Goal: Task Accomplishment & Management: Manage account settings

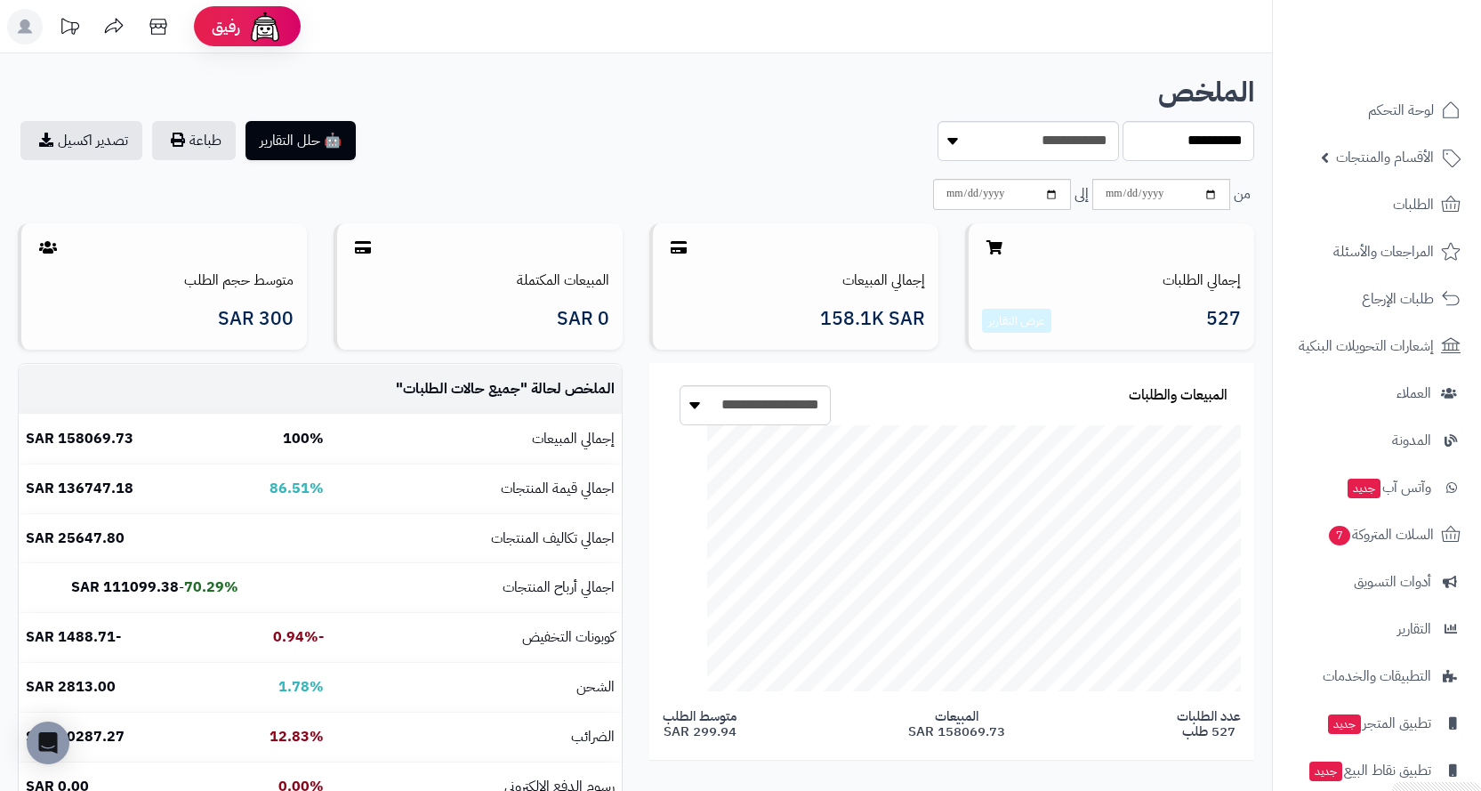
click at [22, 17] on rect at bounding box center [25, 27] width 36 height 36
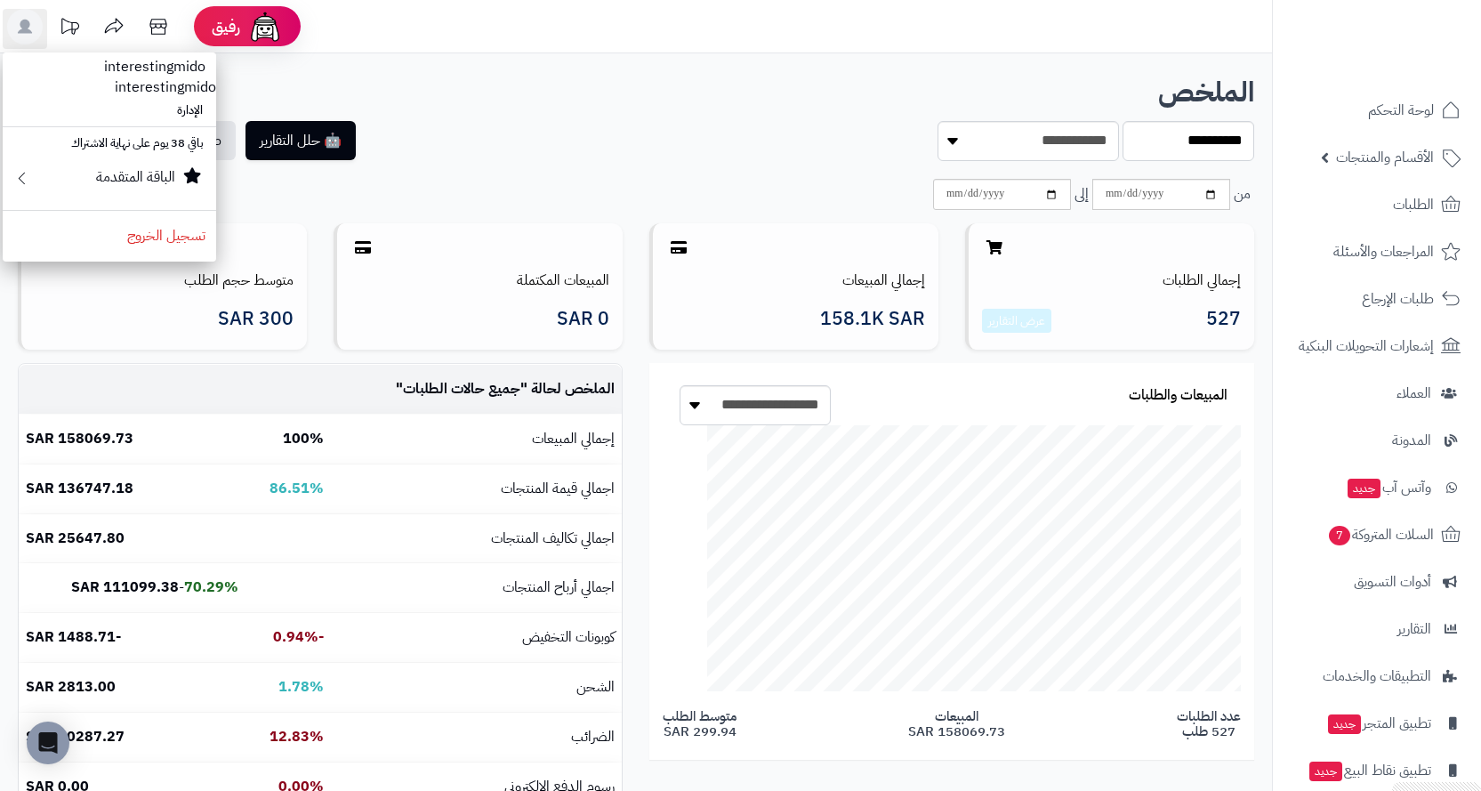
click at [687, 101] on h1 "الملخص" at bounding box center [636, 92] width 1236 height 30
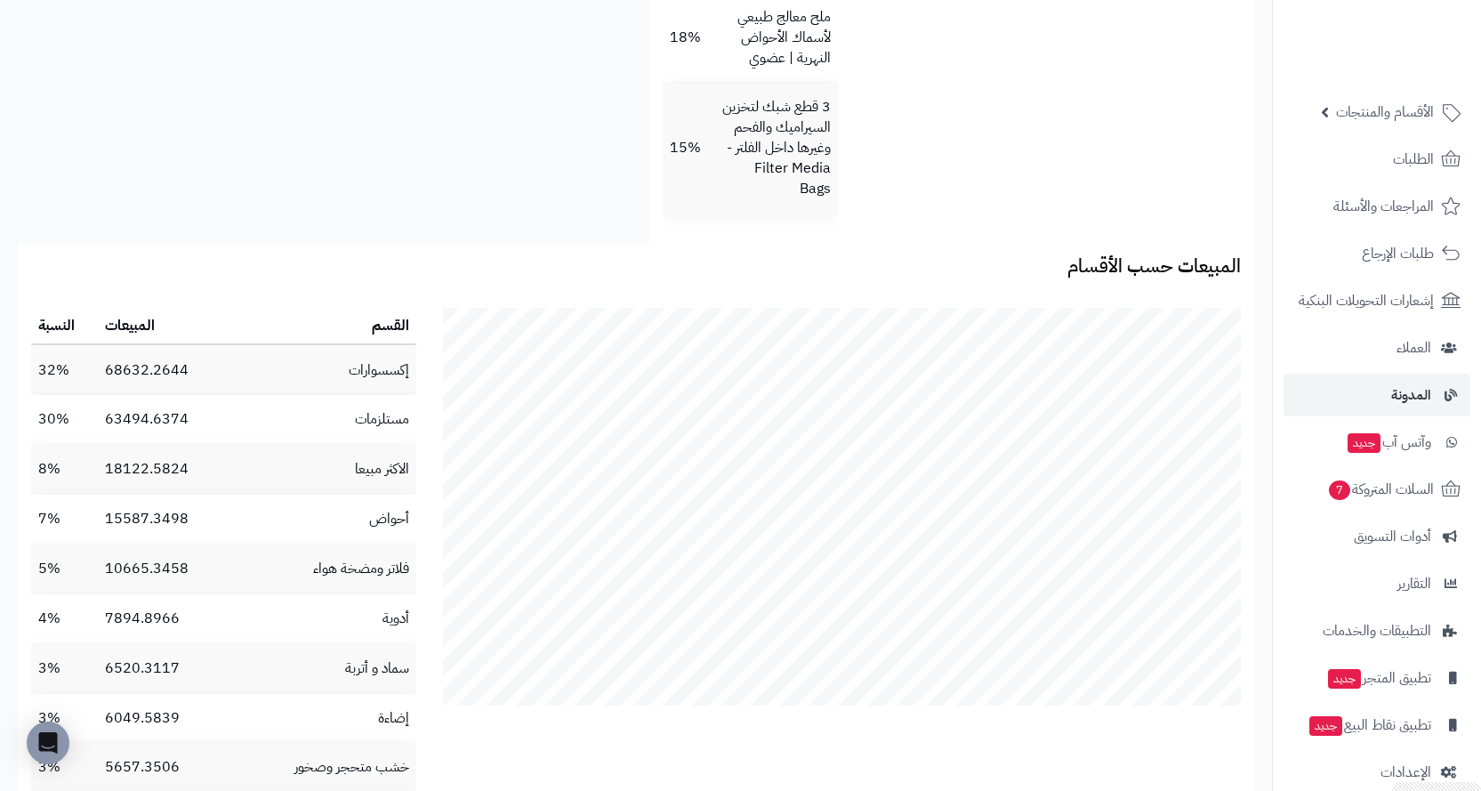
scroll to position [70, 0]
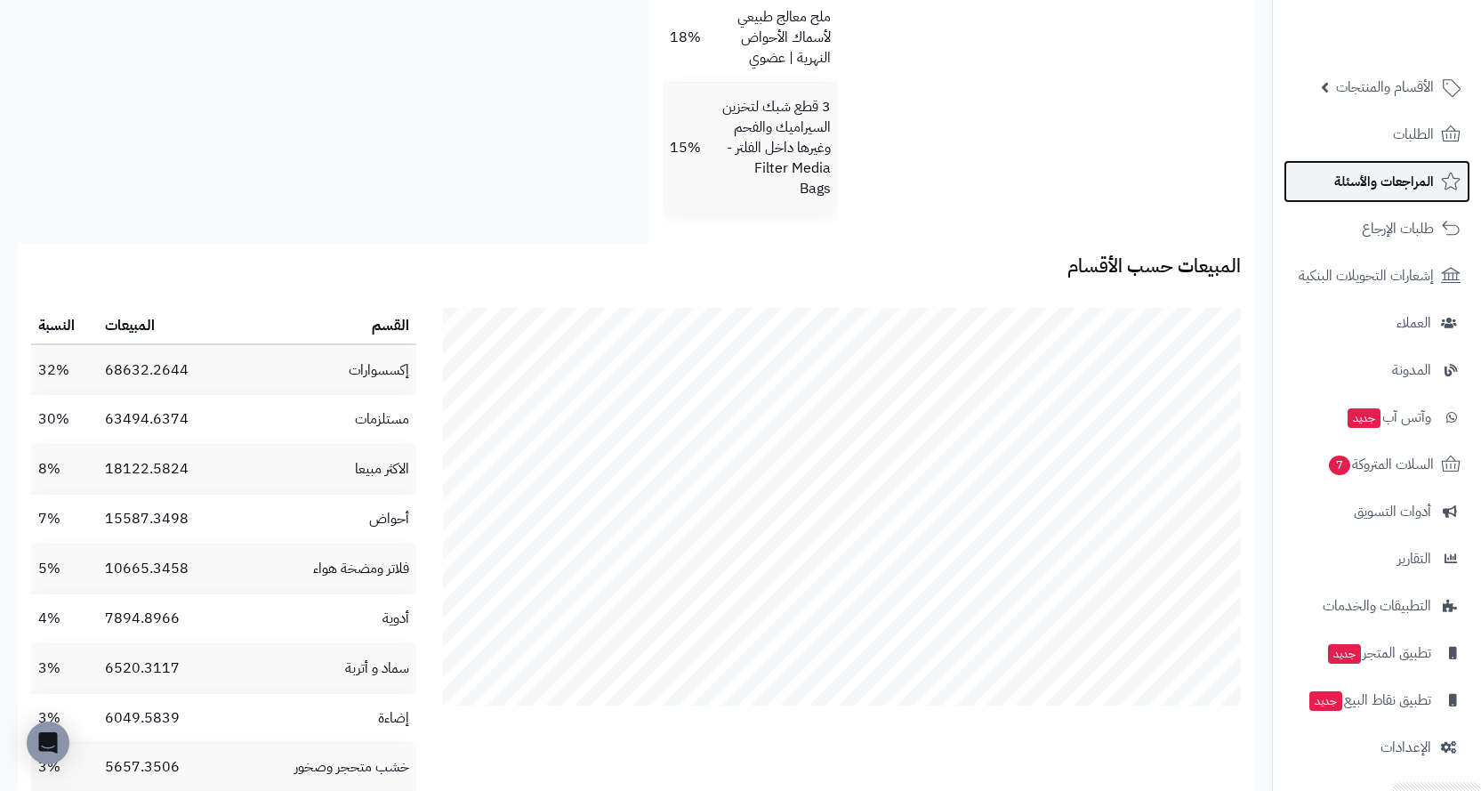
click at [705, 182] on span "المراجعات والأسئلة" at bounding box center [1384, 181] width 100 height 25
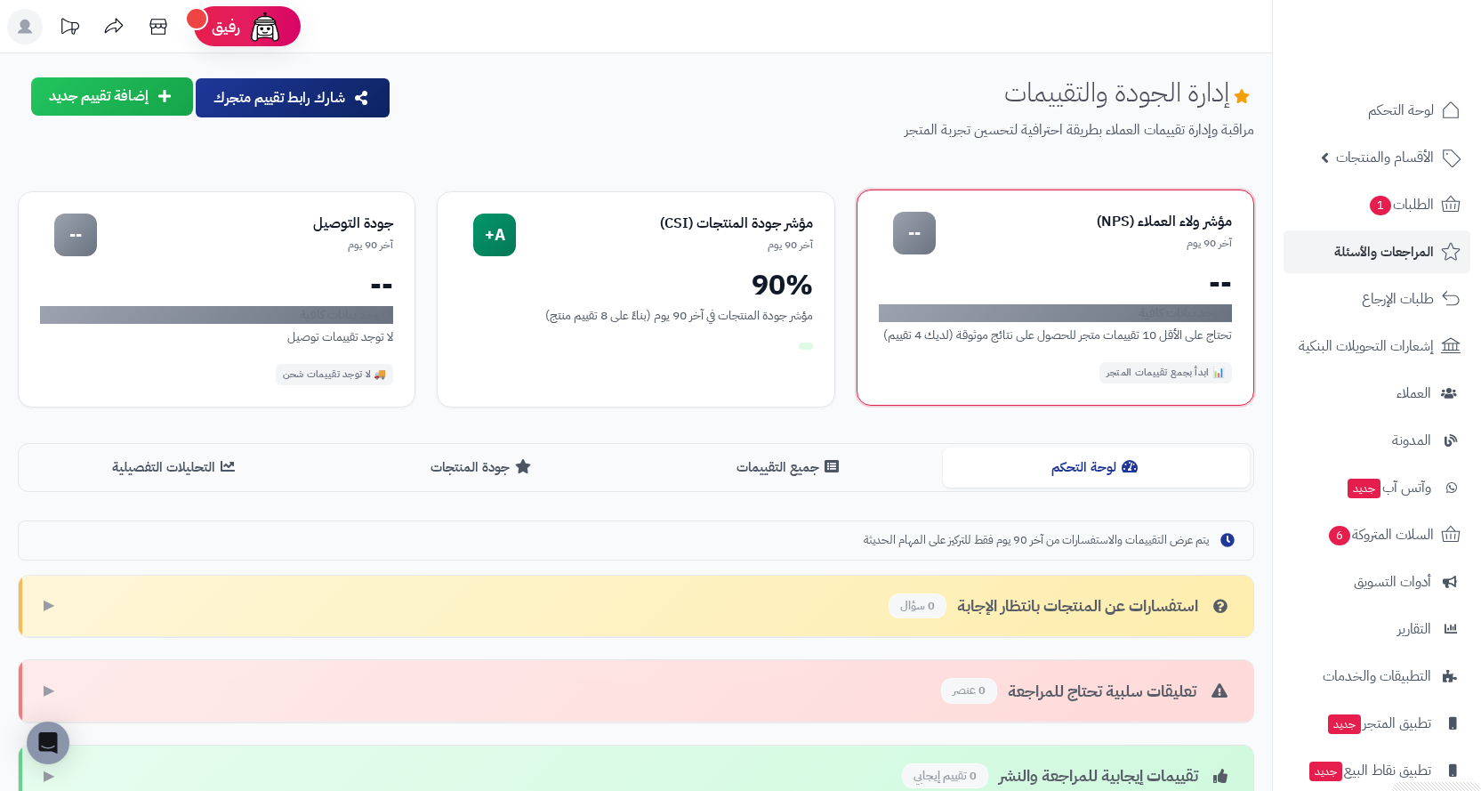
click at [1047, 306] on div "لا توجد بيانات كافية" at bounding box center [1055, 313] width 353 height 18
click at [904, 229] on div "--" at bounding box center [914, 233] width 43 height 43
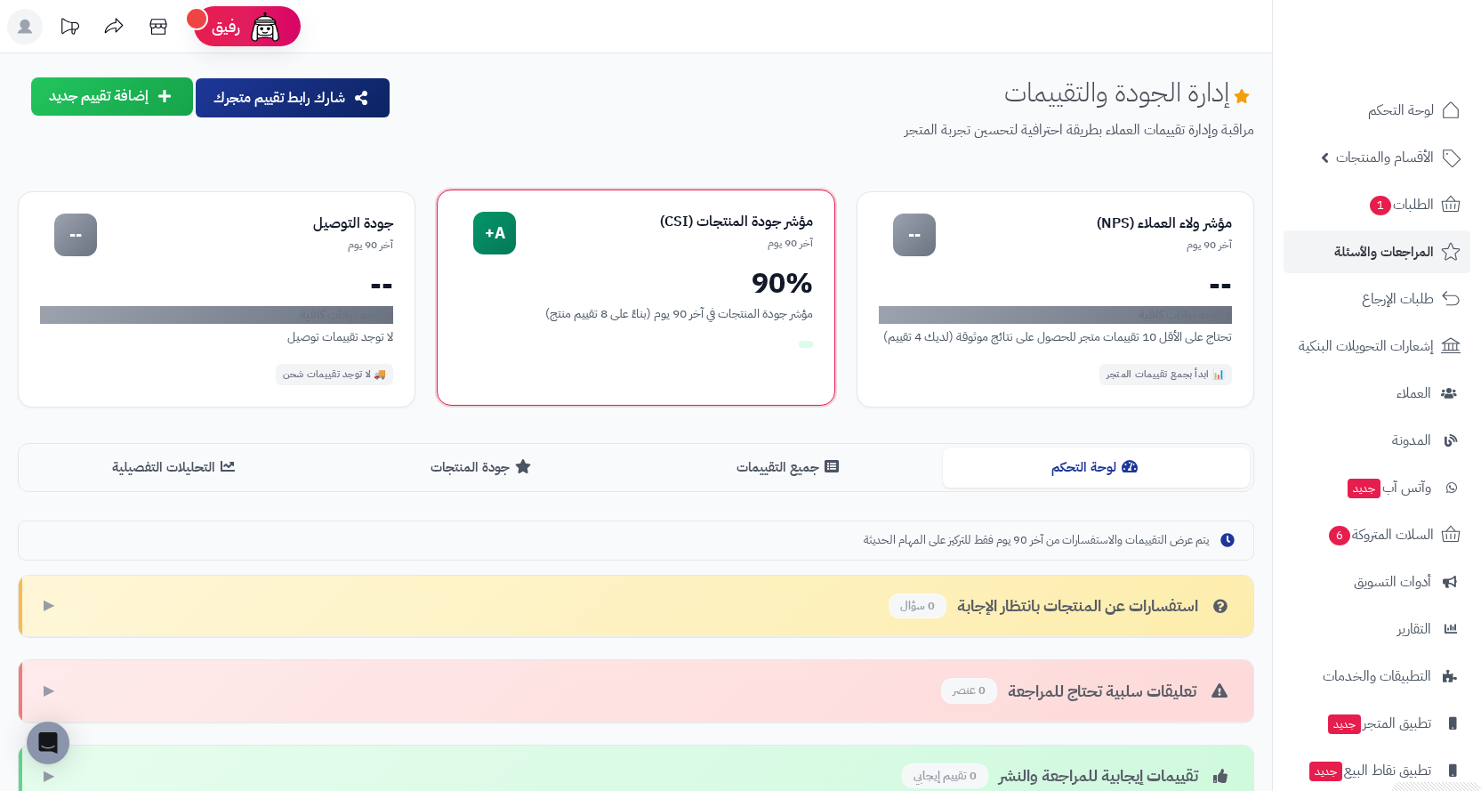
click at [681, 246] on div "آخر 90 يوم" at bounding box center [664, 243] width 296 height 15
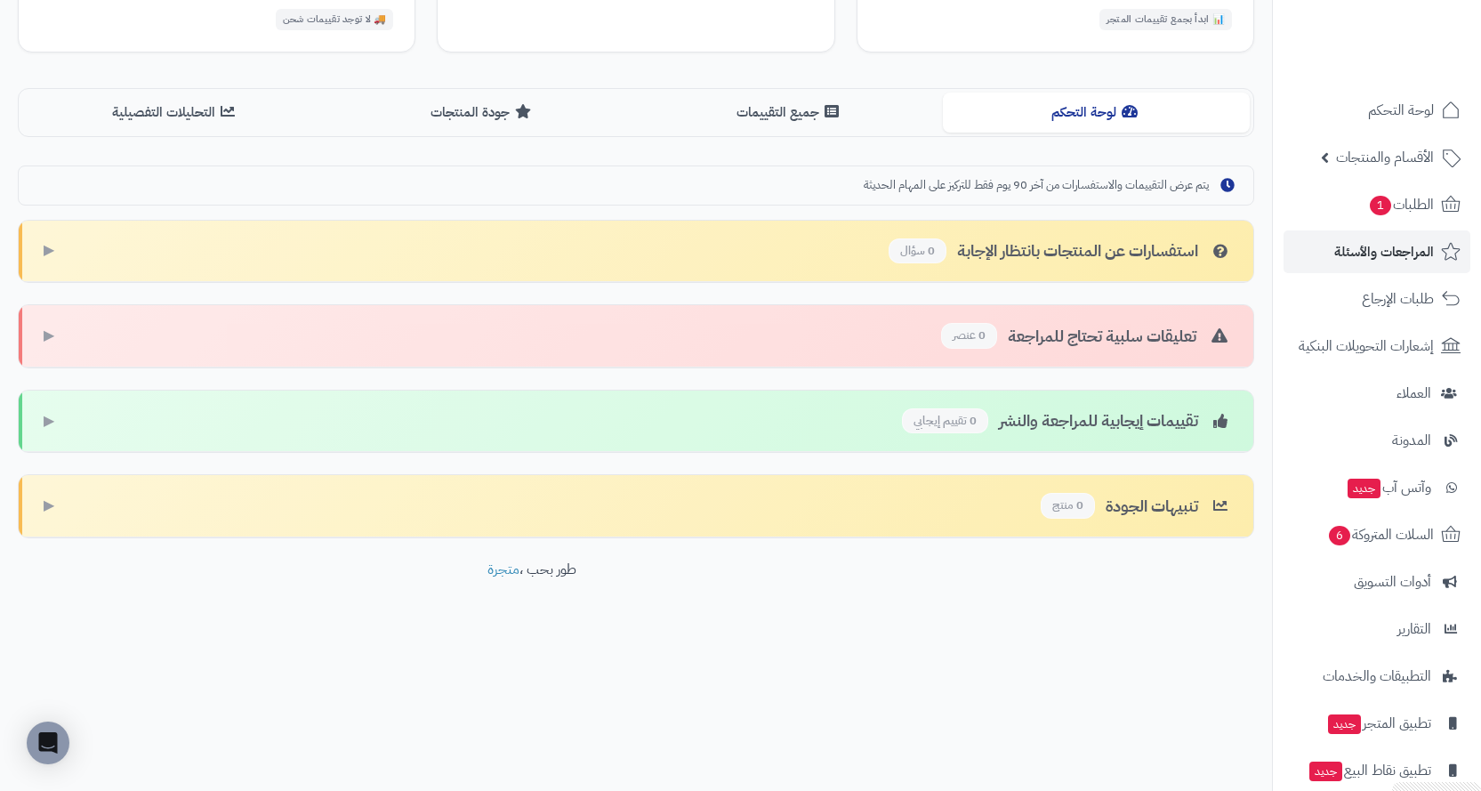
scroll to position [269, 0]
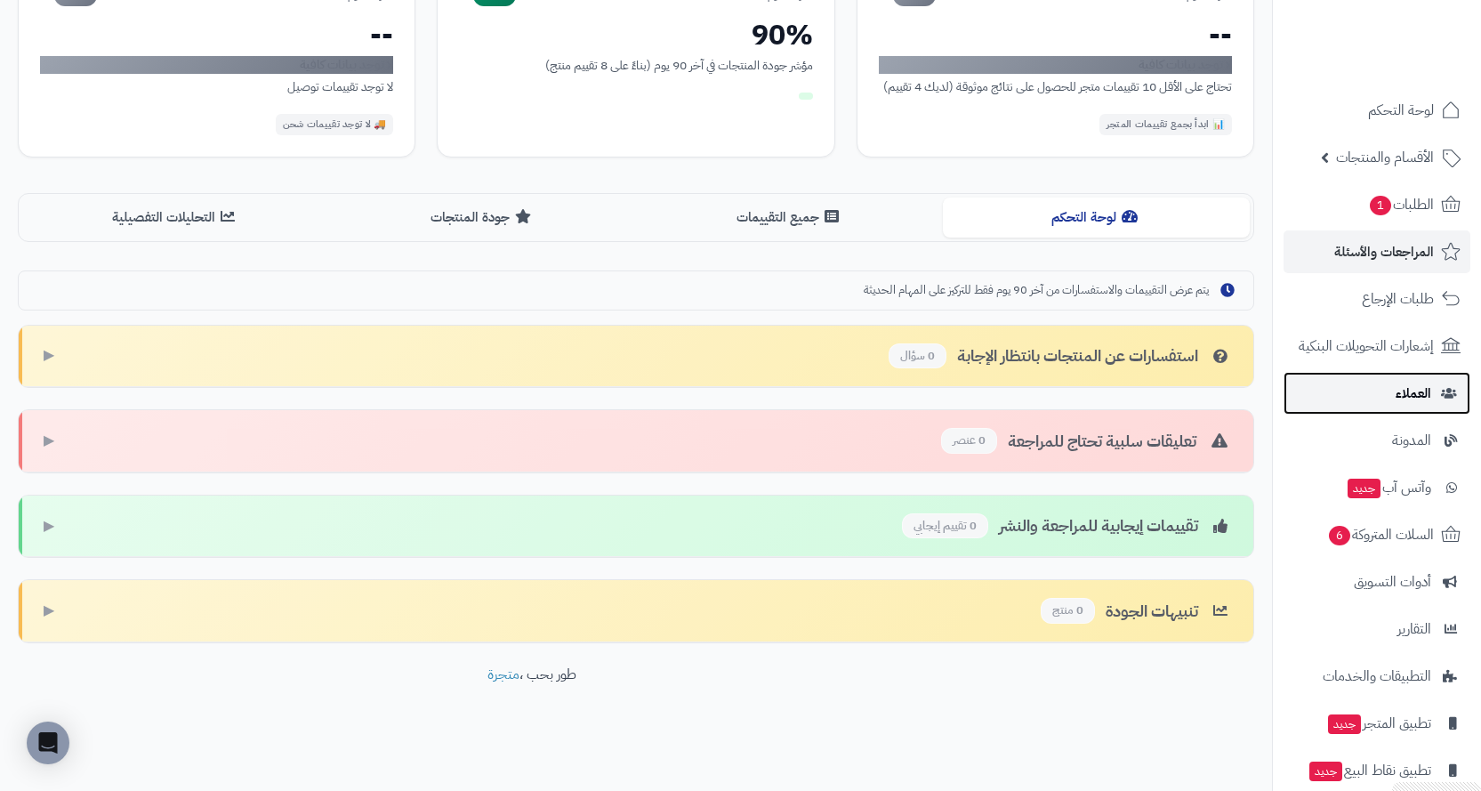
click at [1420, 395] on span "العملاء" at bounding box center [1413, 393] width 36 height 25
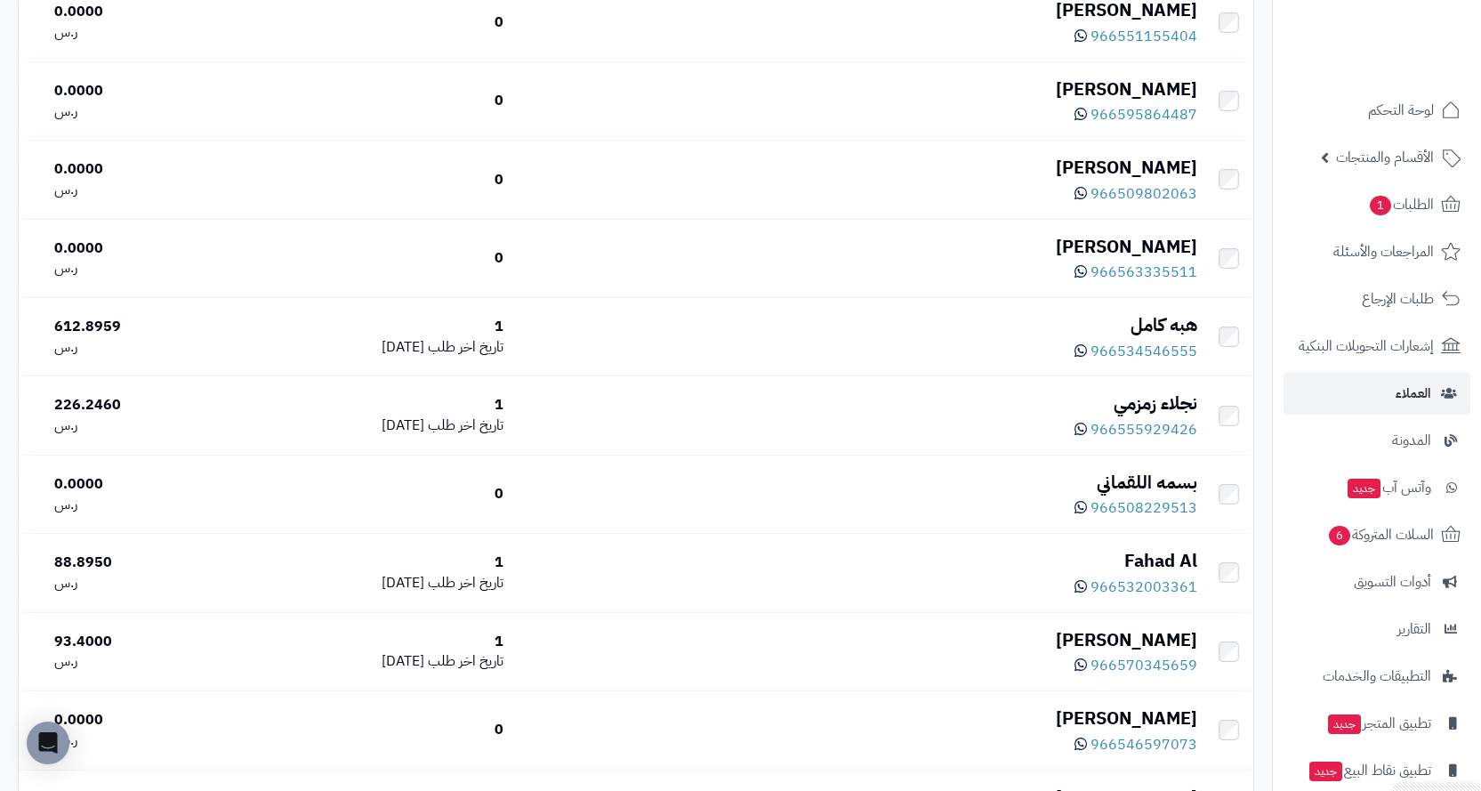
scroll to position [534, 0]
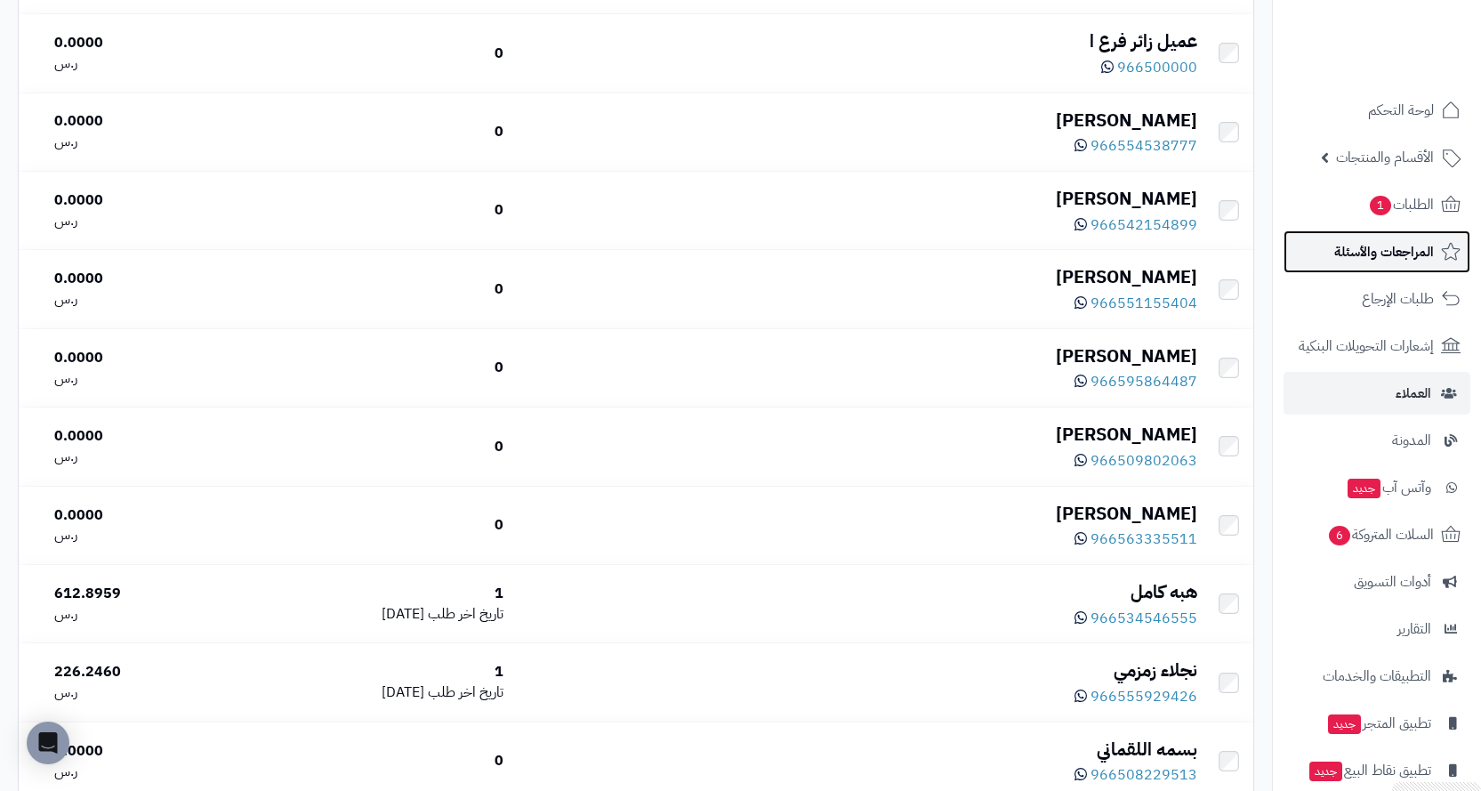
click at [1387, 244] on span "المراجعات والأسئلة" at bounding box center [1384, 251] width 100 height 25
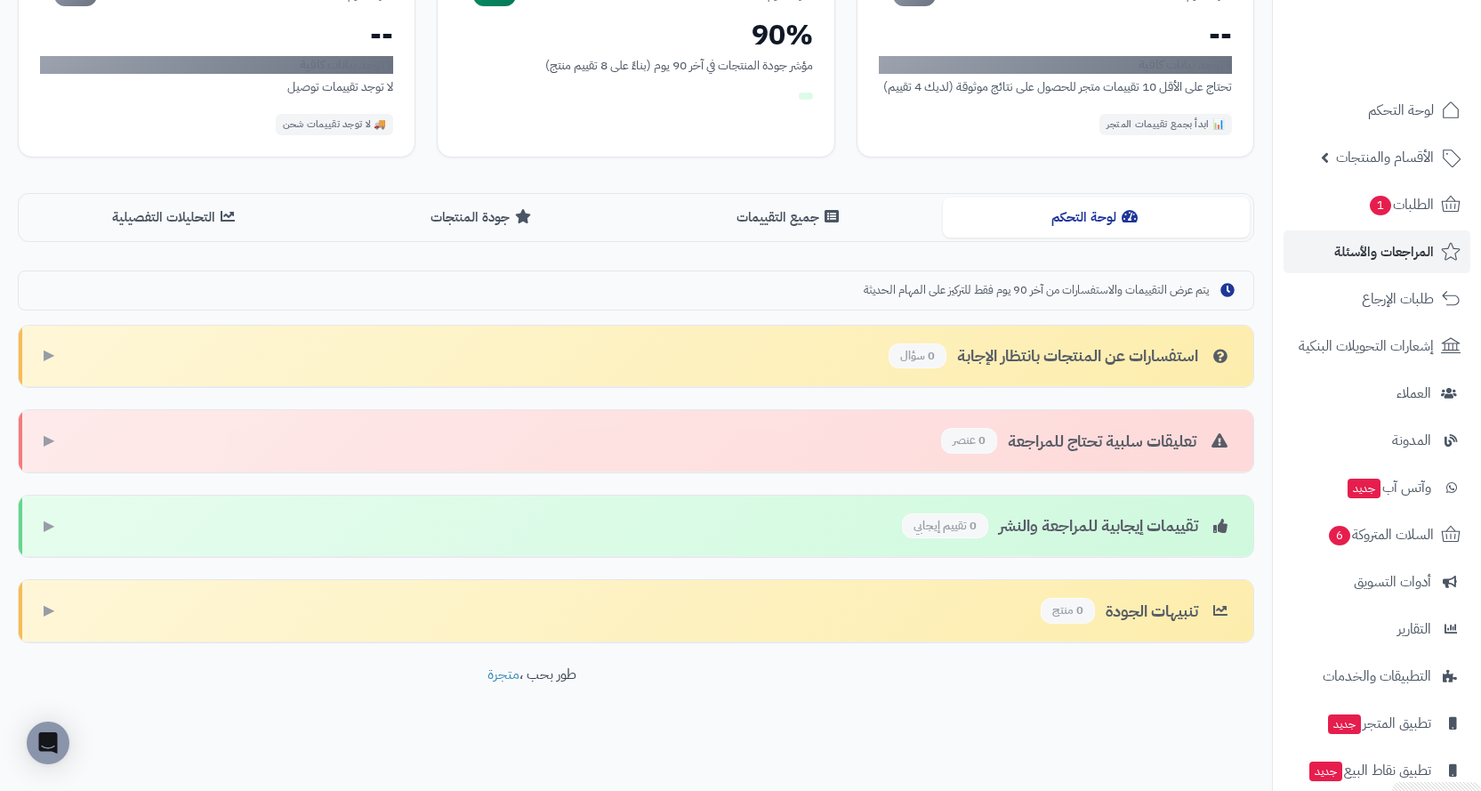
scroll to position [269, 0]
click at [798, 229] on button "جميع التقييمات" at bounding box center [789, 217] width 307 height 40
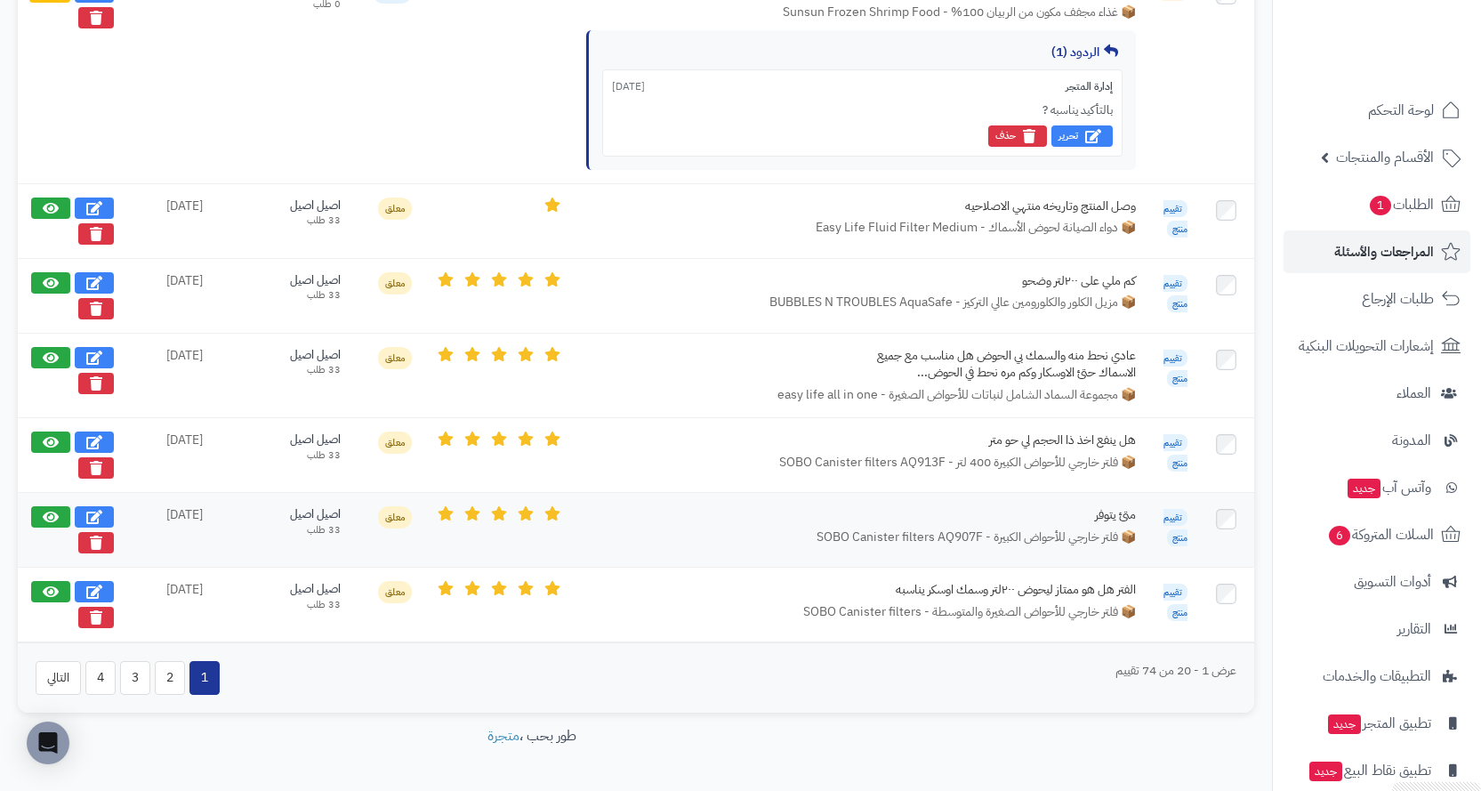
scroll to position [1908, 0]
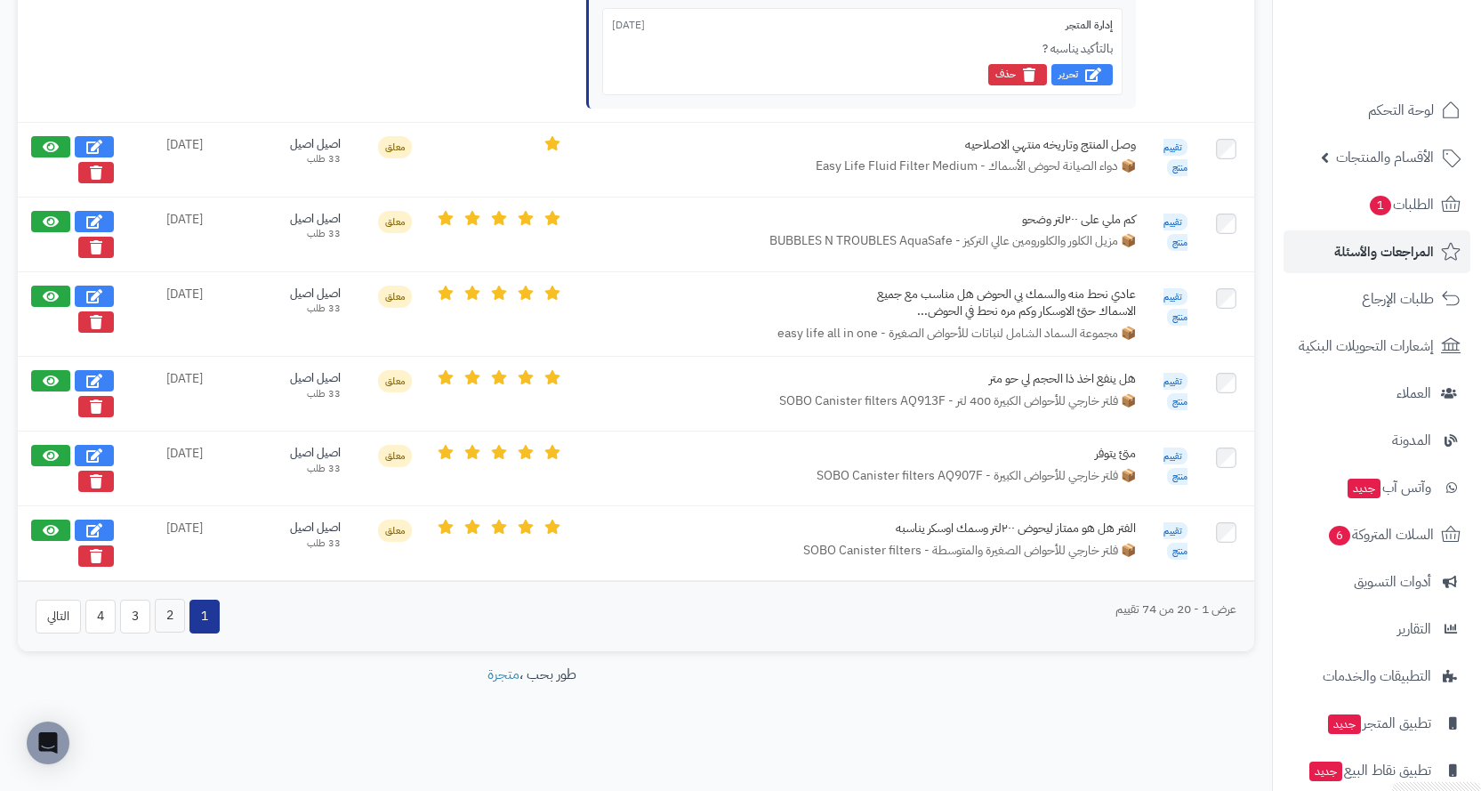
click at [173, 616] on button "2" at bounding box center [170, 616] width 30 height 34
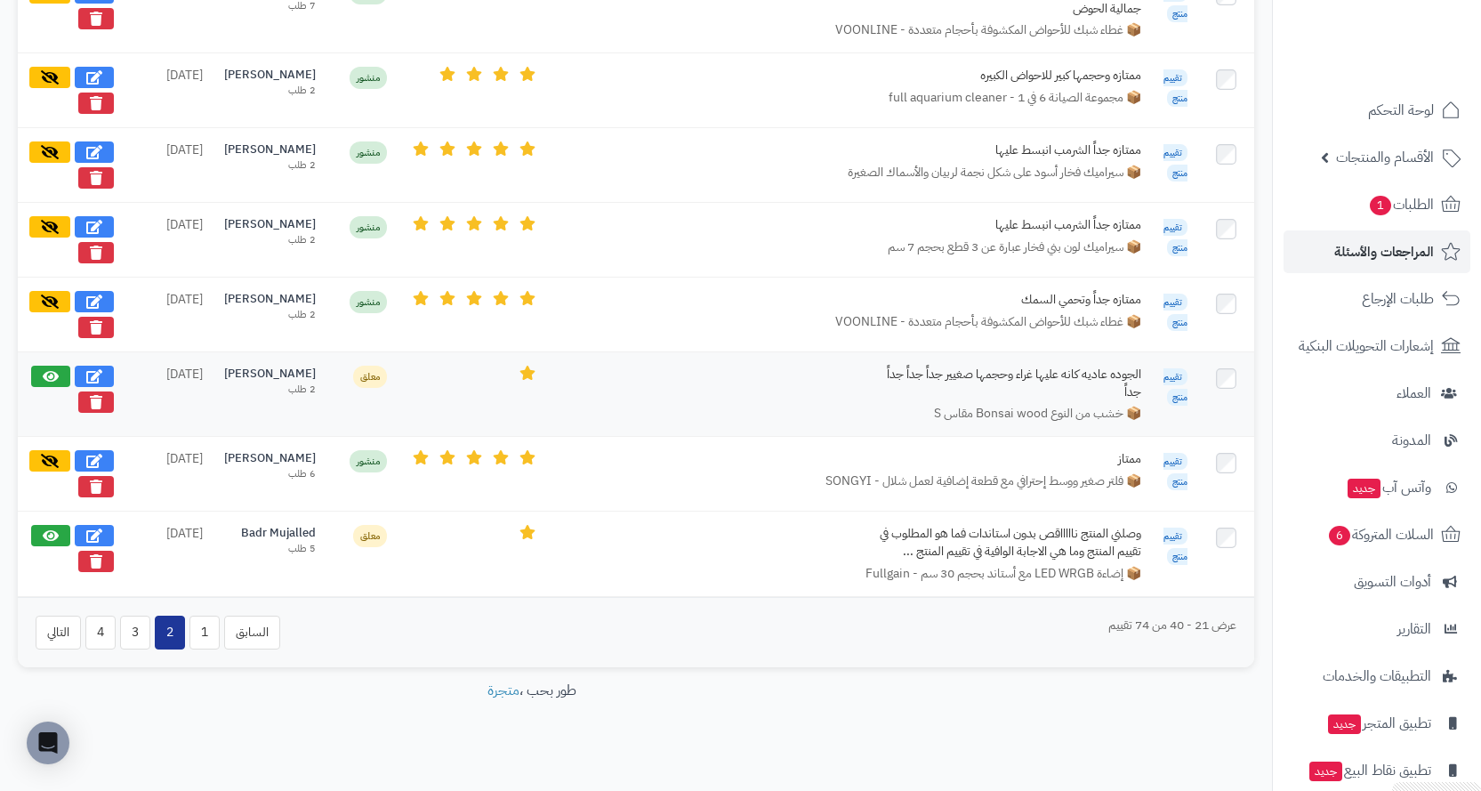
scroll to position [1696, 0]
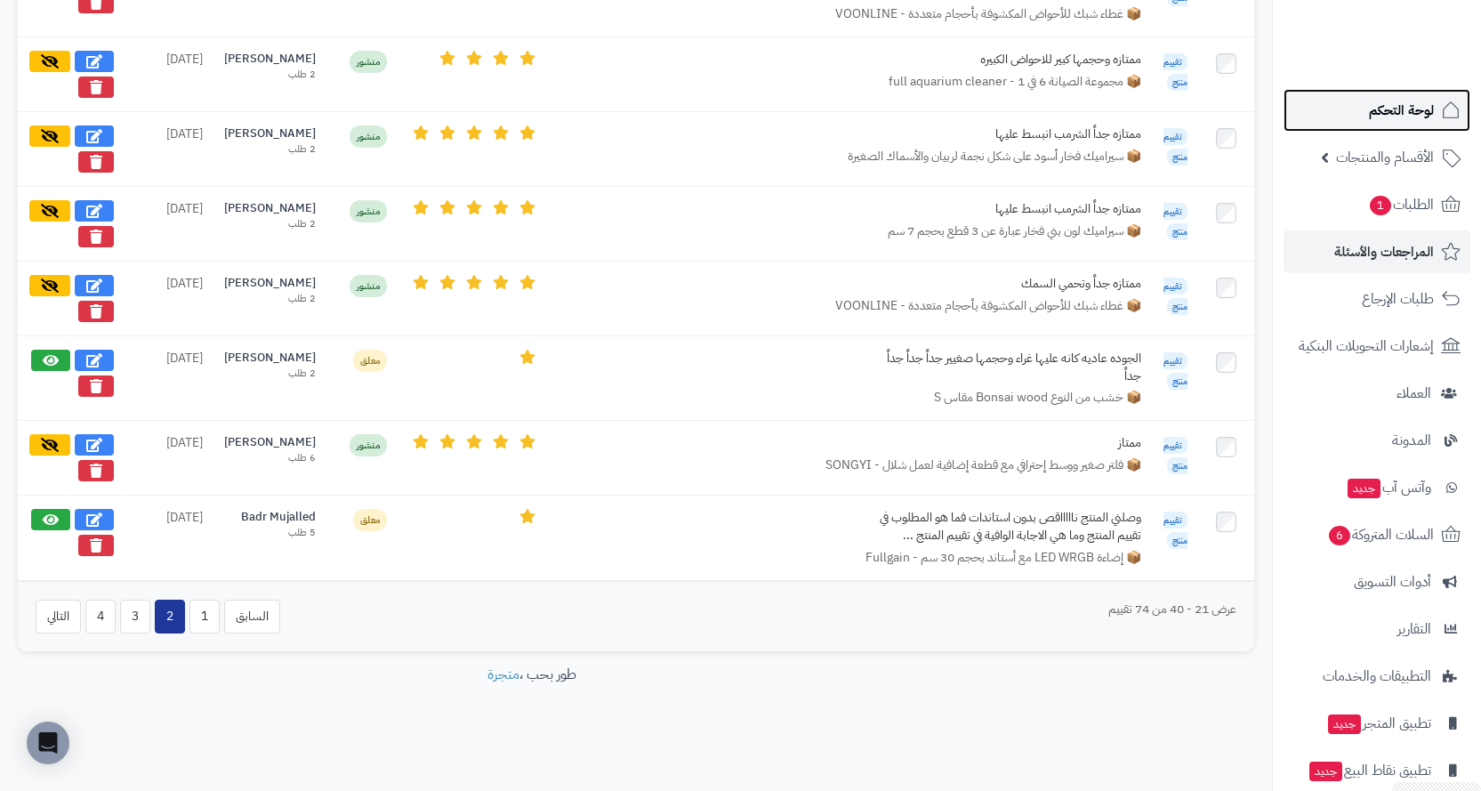
click at [1353, 104] on link "لوحة التحكم" at bounding box center [1376, 110] width 187 height 43
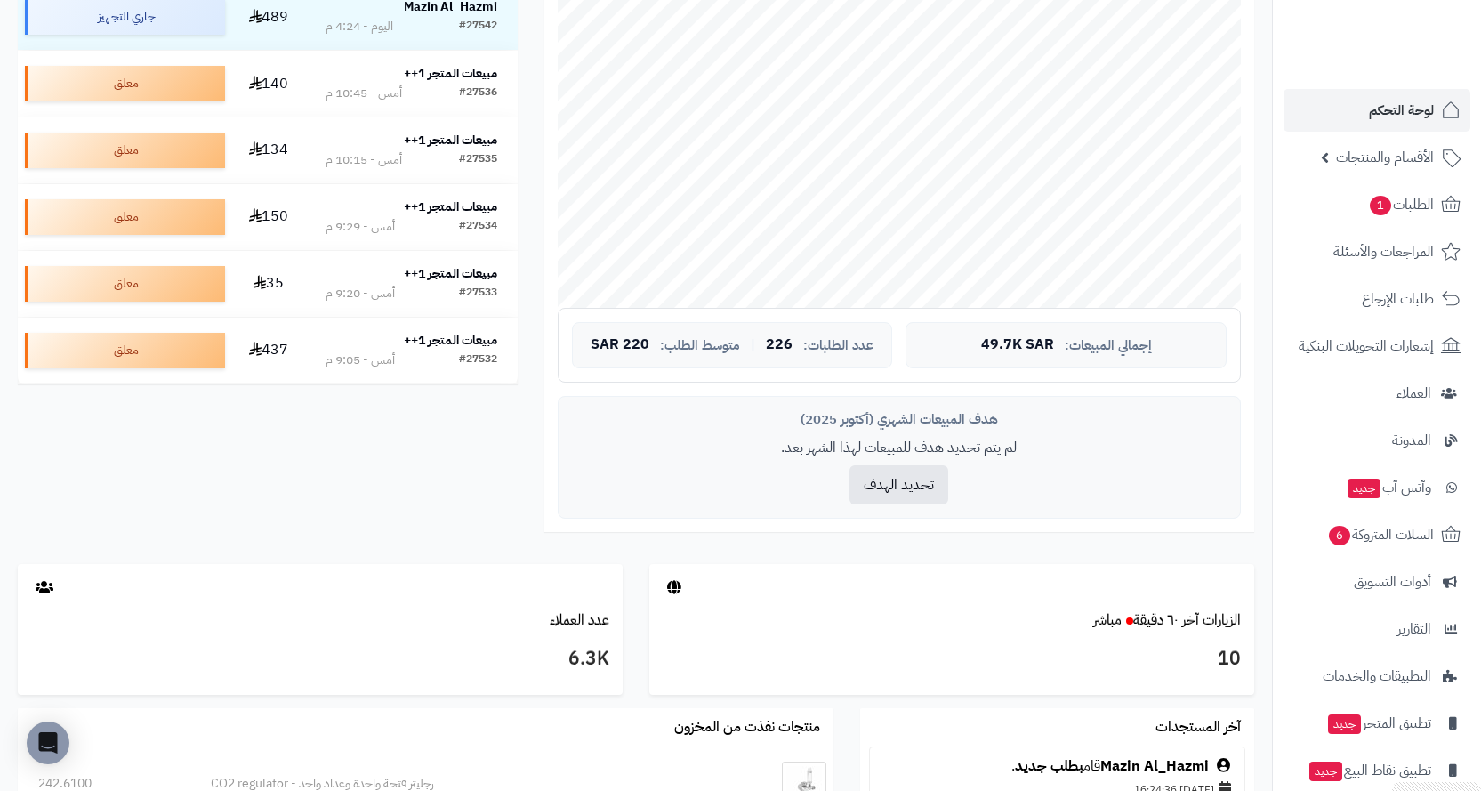
scroll to position [623, 0]
